Goal: Task Accomplishment & Management: Manage account settings

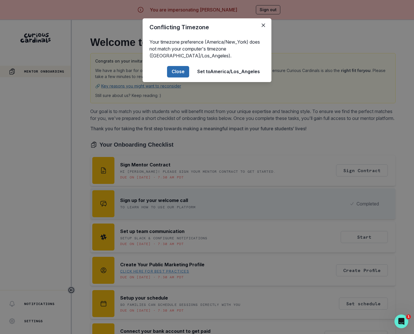
click at [176, 75] on button "Close" at bounding box center [178, 71] width 22 height 11
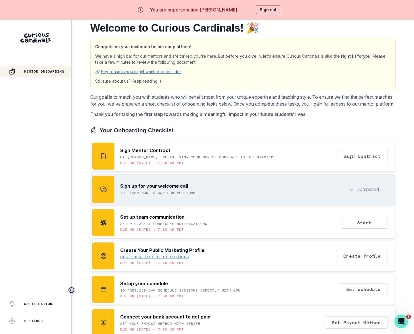
scroll to position [20, 0]
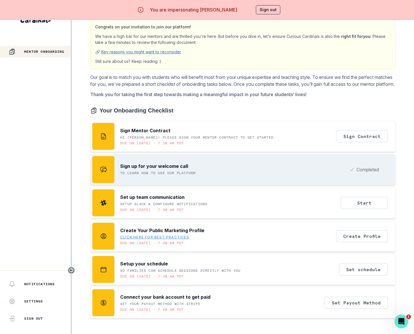
click at [261, 8] on button "Sign out" at bounding box center [268, 9] width 24 height 9
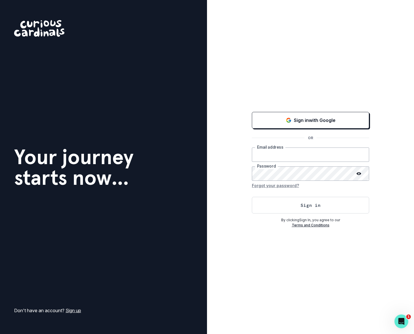
type input "[PERSON_NAME][EMAIL_ADDRESS][DOMAIN_NAME]"
click at [272, 208] on button "Sign in" at bounding box center [310, 205] width 117 height 17
